Goal: Information Seeking & Learning: Learn about a topic

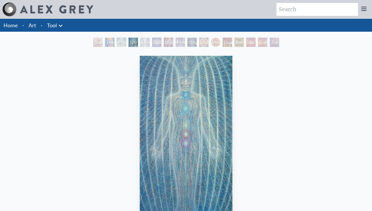
click at [365, 8] on icon at bounding box center [363, 8] width 7 height 7
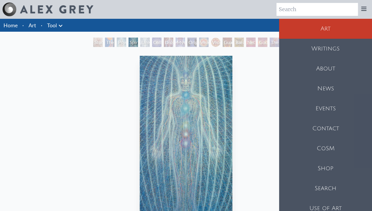
click at [336, 68] on div "About" at bounding box center [325, 69] width 93 height 20
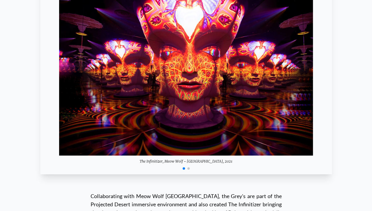
scroll to position [5738, 0]
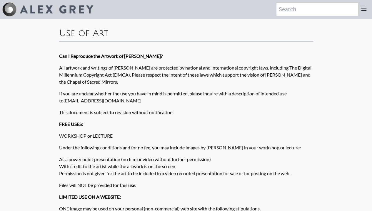
click at [365, 8] on icon at bounding box center [363, 8] width 7 height 7
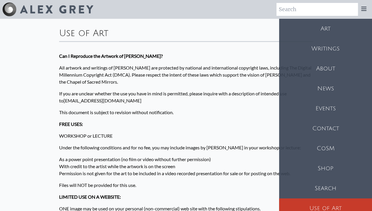
click at [336, 169] on div "Shop" at bounding box center [325, 169] width 93 height 20
click at [338, 48] on div "Writings" at bounding box center [325, 49] width 93 height 20
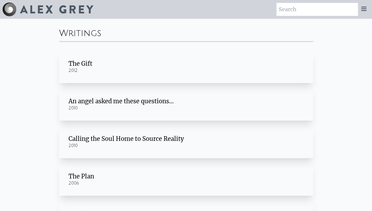
click at [119, 100] on div "An angel asked me these questions…" at bounding box center [186, 101] width 235 height 8
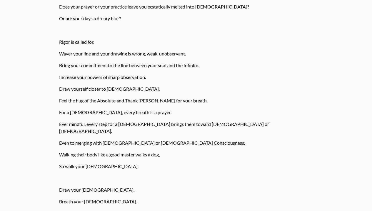
scroll to position [118, 0]
